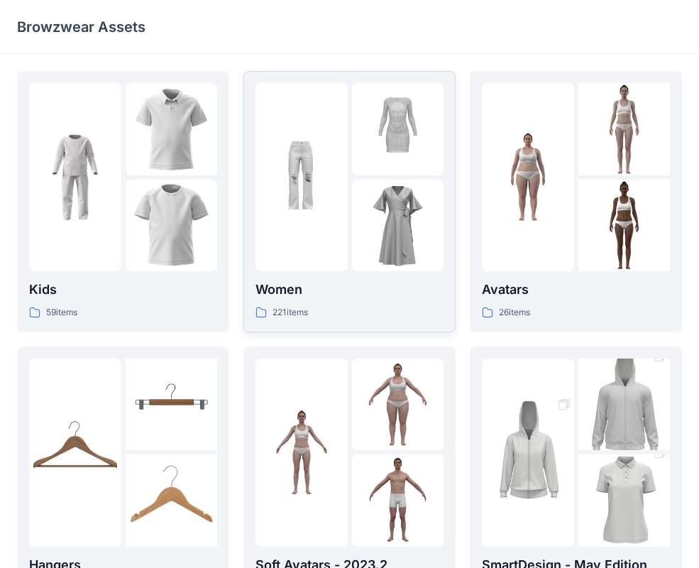
click at [397, 219] on img at bounding box center [398, 226] width 92 height 92
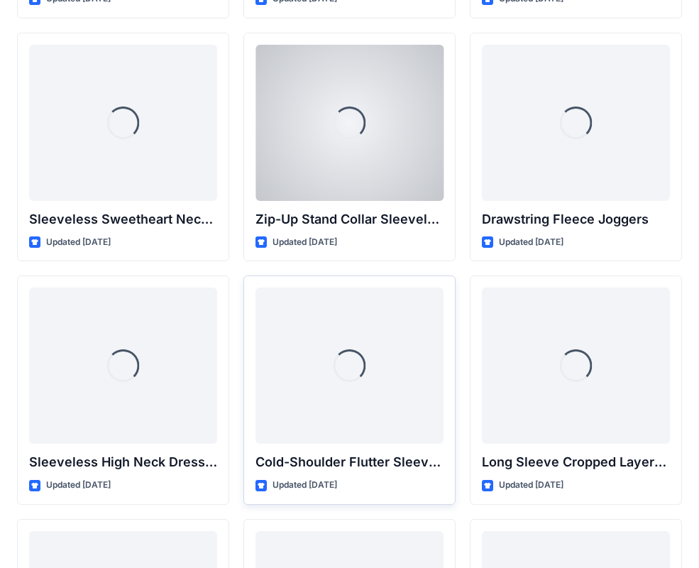
scroll to position [4904, 0]
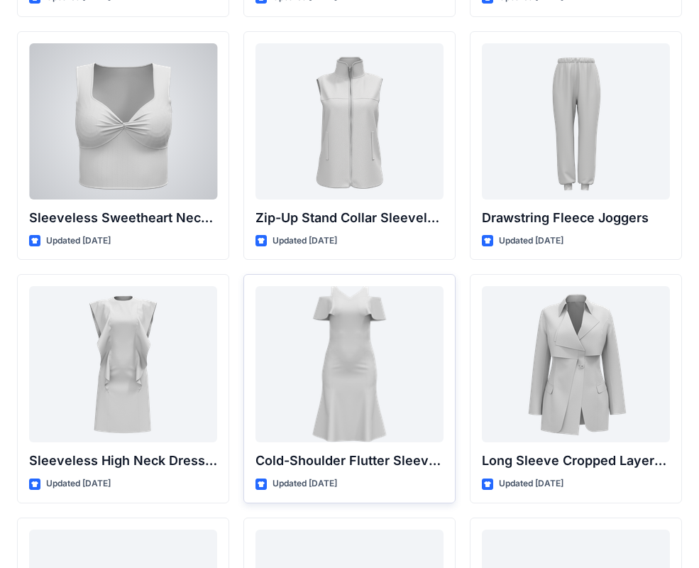
click at [197, 179] on div at bounding box center [123, 121] width 188 height 156
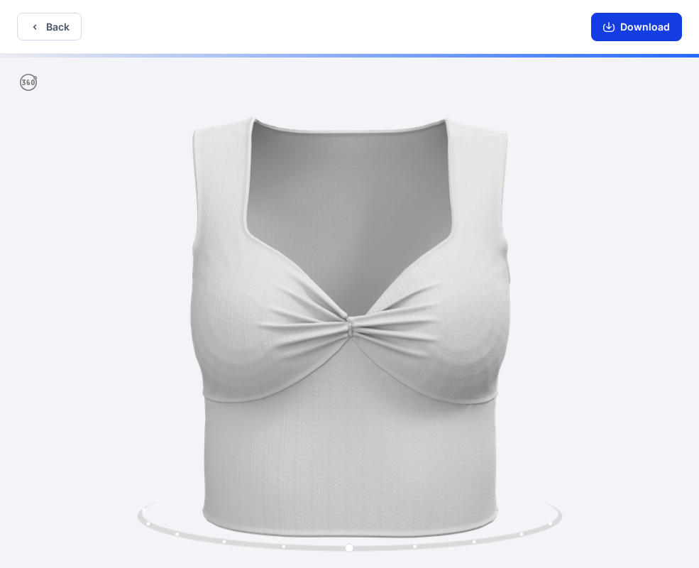
click at [633, 24] on button "Download" at bounding box center [636, 27] width 91 height 28
